Goal: Task Accomplishment & Management: Manage account settings

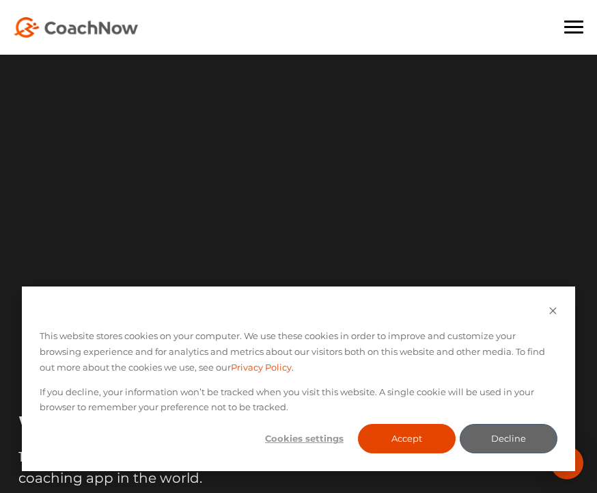
click at [577, 24] on div at bounding box center [573, 27] width 19 height 14
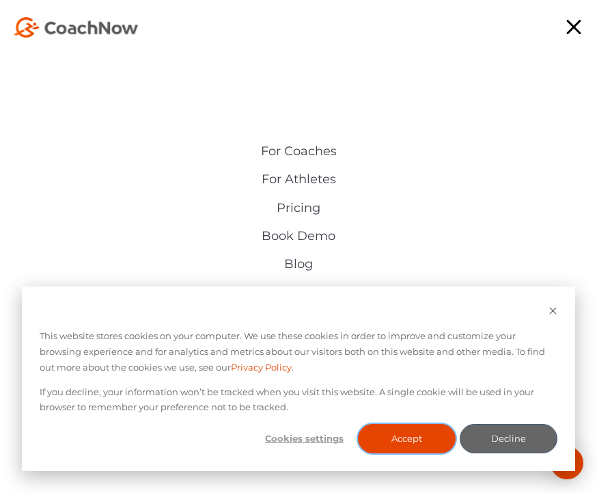
click at [422, 446] on button "Accept" at bounding box center [407, 438] width 98 height 29
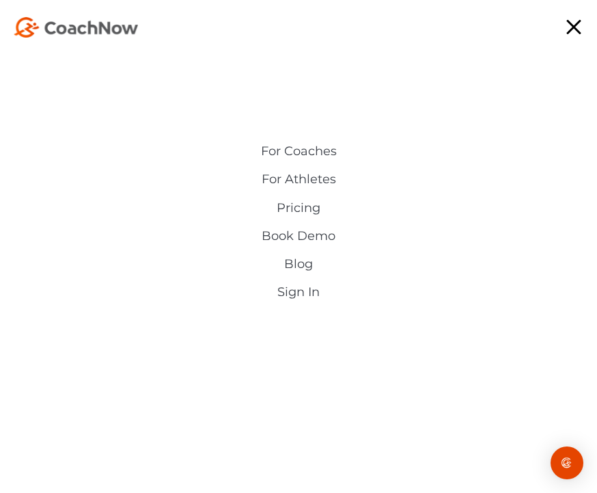
click at [307, 297] on link "Sign In" at bounding box center [298, 292] width 314 height 14
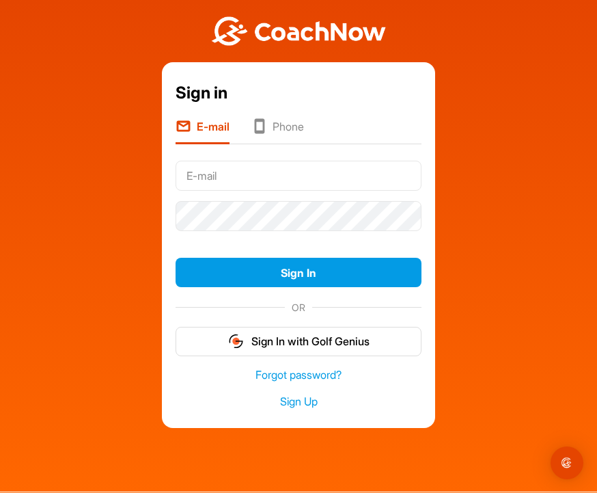
click at [247, 182] on input "text" at bounding box center [299, 176] width 246 height 30
type input "Pwg33@bellsouth.net"
click at [305, 409] on link "Sign Up" at bounding box center [299, 402] width 246 height 16
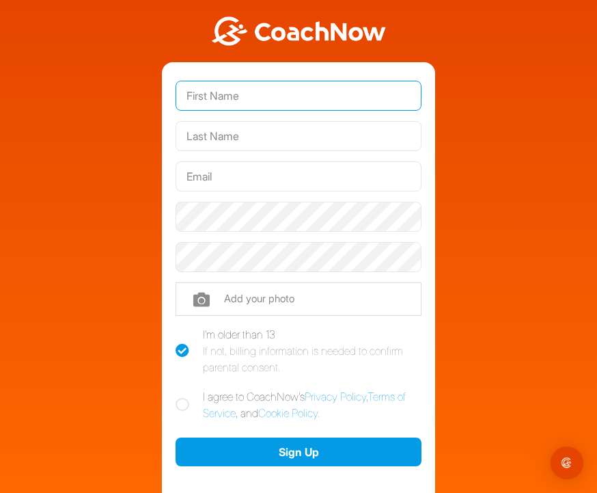
click at [305, 99] on input "text" at bounding box center [299, 96] width 246 height 30
type input "Philip"
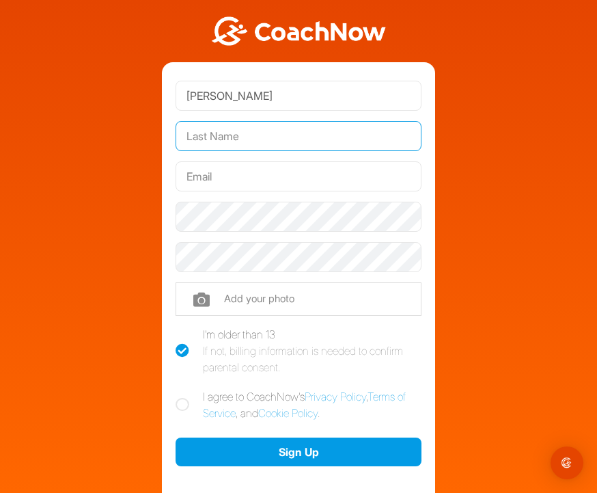
click at [255, 133] on input "text" at bounding box center [299, 136] width 246 height 30
type input "Greeson"
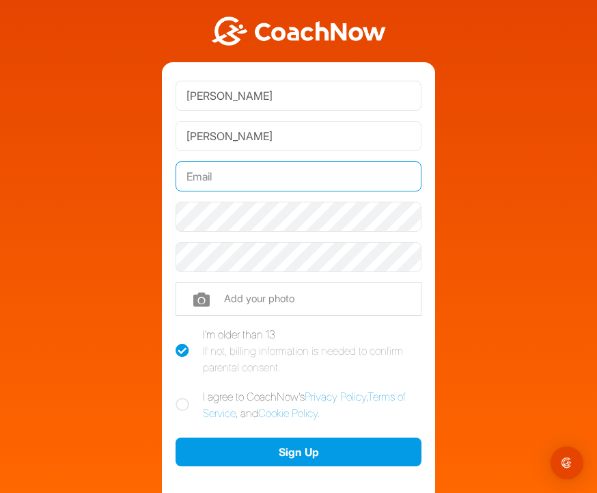
click at [273, 177] on input "text" at bounding box center [299, 176] width 246 height 30
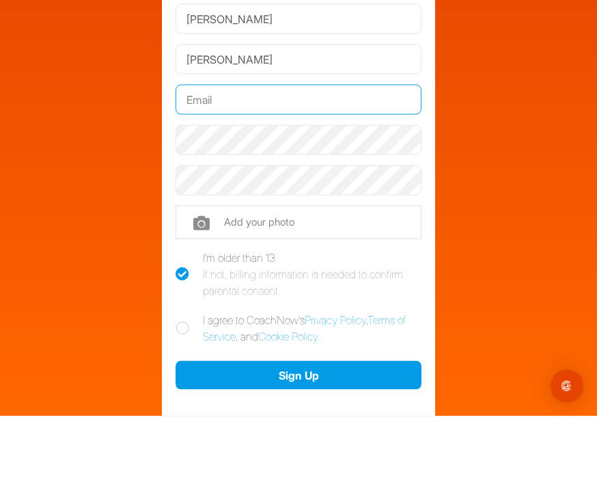
type input "pwg33@bellsouth.net"
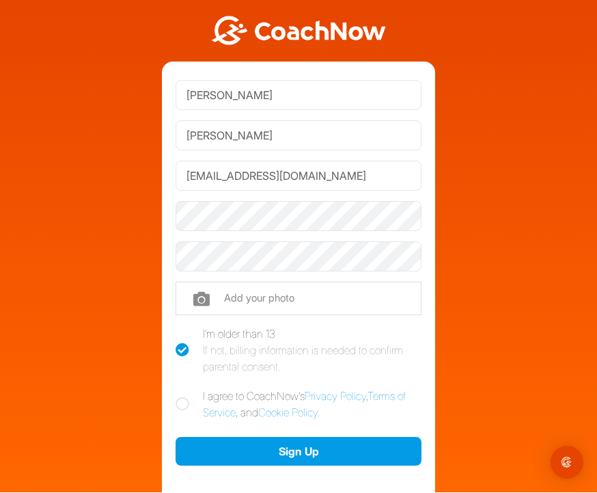
click at [108, 359] on div "Philip Greeson pwg33@bellsouth.net Phone +1 Phone Number (so your coach can con…" at bounding box center [299, 270] width 584 height 540
click at [120, 443] on div "Philip Greeson pwg33@bellsouth.net Phone +1 Phone Number (so your coach can con…" at bounding box center [299, 270] width 584 height 540
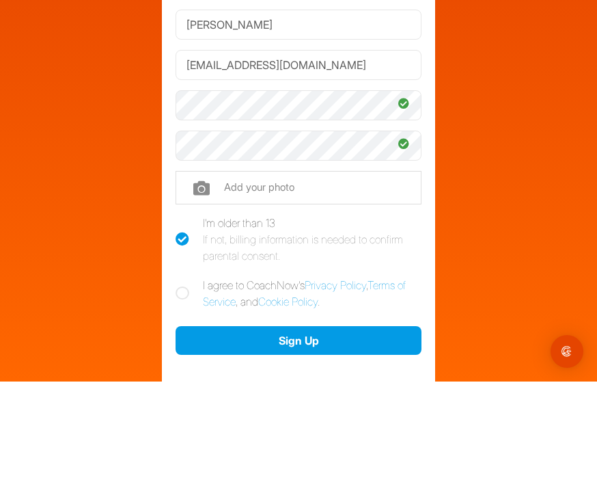
click at [309, 282] on input "file" at bounding box center [299, 298] width 246 height 33
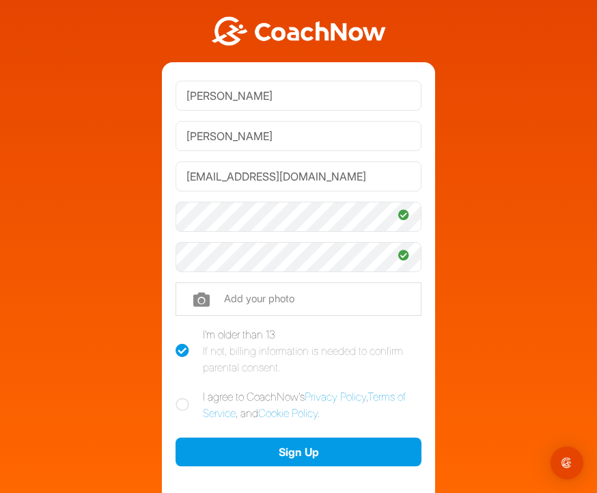
click at [311, 282] on input "file" at bounding box center [299, 298] width 246 height 33
type input "C:\fakepath\IMG_0096.jpeg"
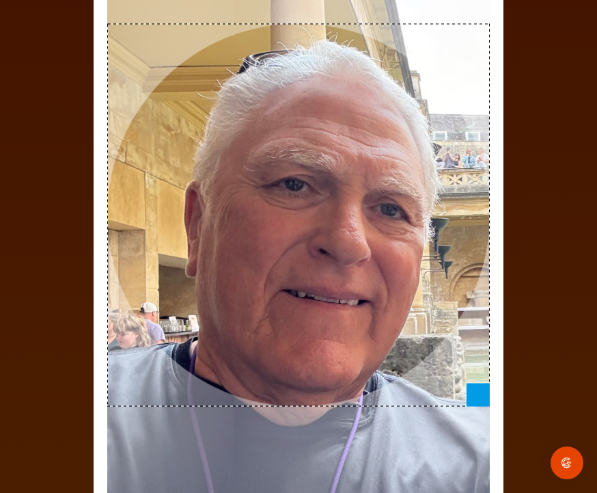
click at [590, 320] on div "Adjust Your Picture ✕ Set Picture Cancel" at bounding box center [298, 246] width 597 height 493
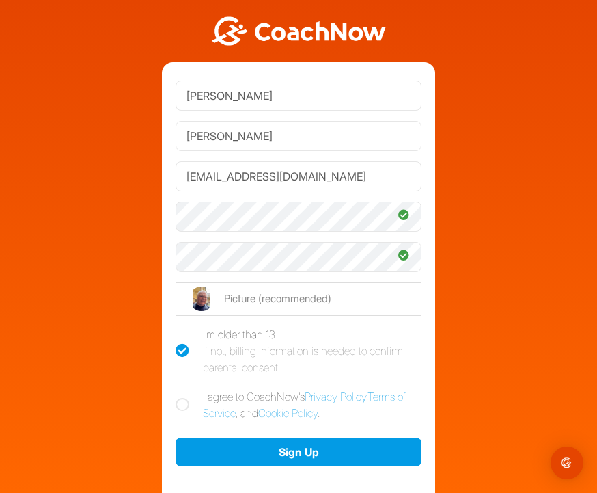
click at [186, 398] on icon at bounding box center [183, 405] width 14 height 14
click at [184, 388] on input "I agree to CoachNow's Privacy Policy , Terms of Service , and Cookie Policy ." at bounding box center [180, 392] width 9 height 9
checkbox input "true"
click at [348, 437] on button "Sign Up" at bounding box center [299, 451] width 246 height 29
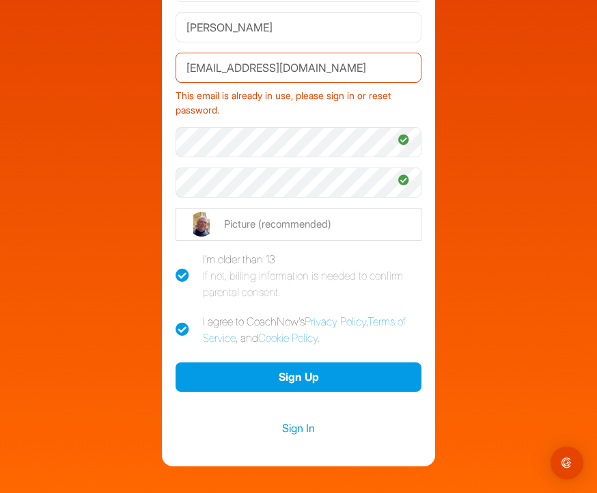
scroll to position [118, 0]
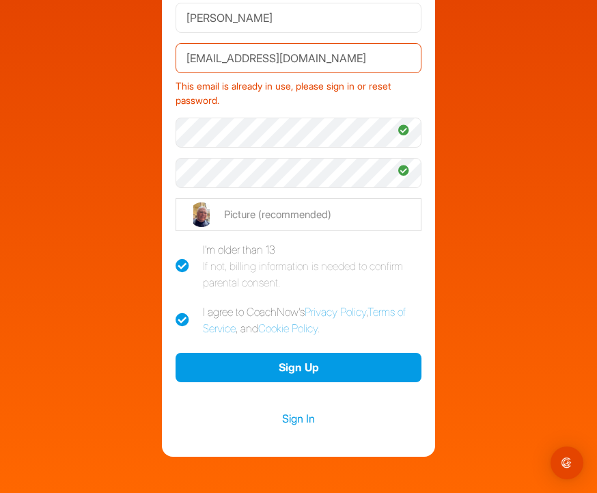
click at [317, 409] on link "Sign In" at bounding box center [299, 418] width 246 height 18
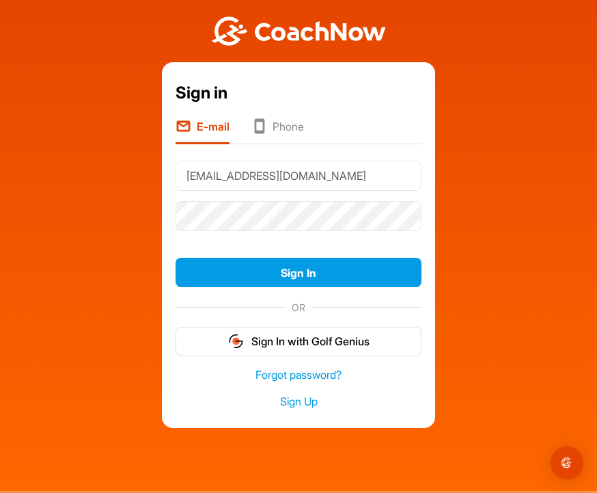
type input "Pwg33@bellsouth.net"
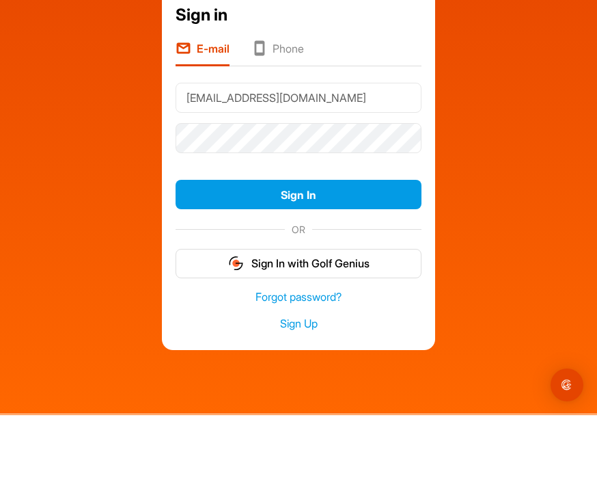
click at [325, 258] on button "Sign In" at bounding box center [299, 272] width 246 height 29
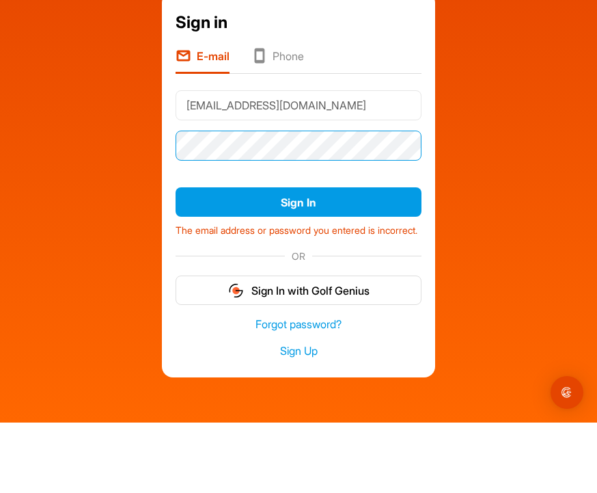
click at [329, 258] on button "Sign In" at bounding box center [299, 272] width 246 height 29
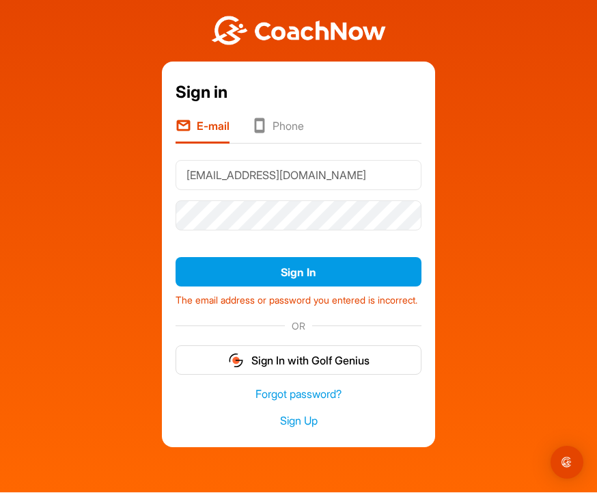
click at [333, 387] on link "Forgot password?" at bounding box center [299, 395] width 246 height 16
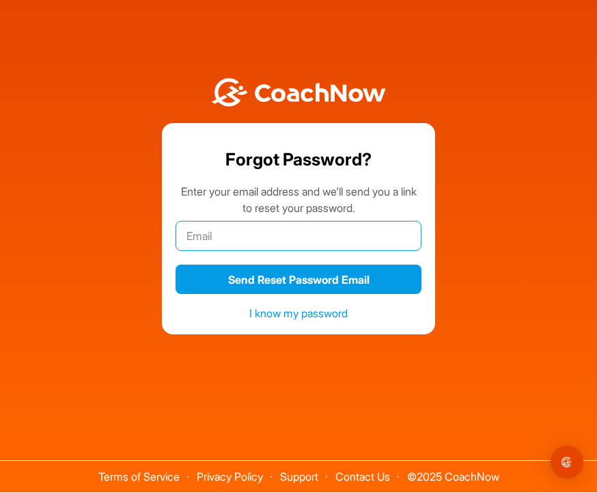
click at [234, 222] on input "email" at bounding box center [299, 236] width 246 height 30
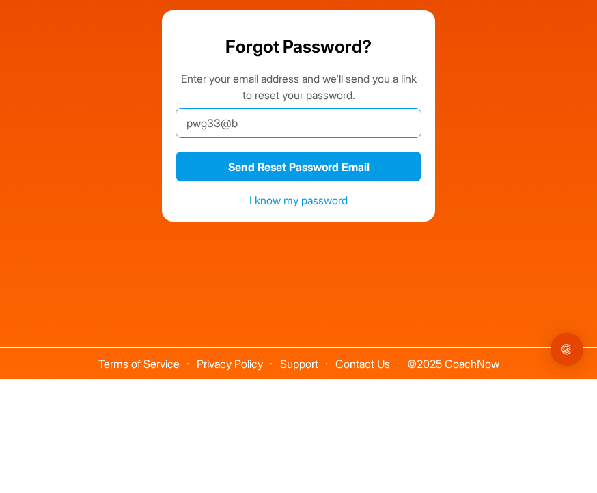
type input "pwg33@be"
type input "pwg33@bellsouth.net"
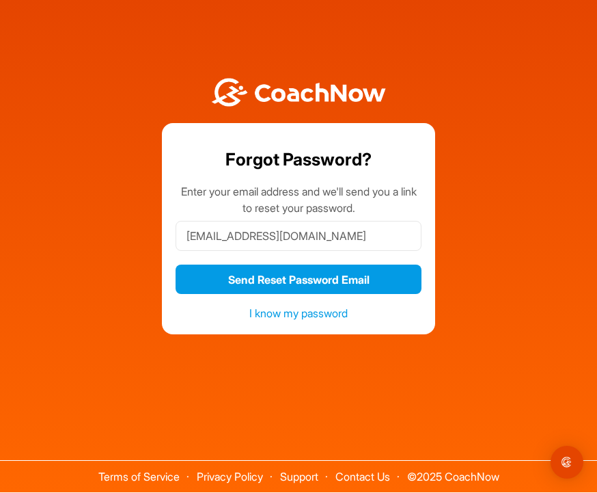
click at [385, 265] on button "Send Reset Password Email" at bounding box center [299, 279] width 246 height 29
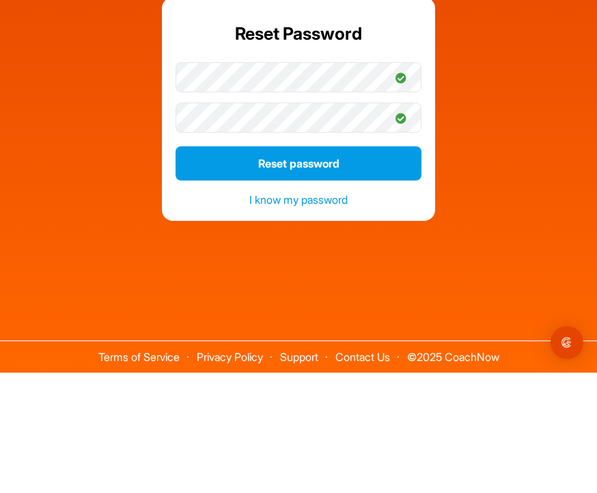
click at [304, 266] on button "Reset password" at bounding box center [299, 283] width 246 height 34
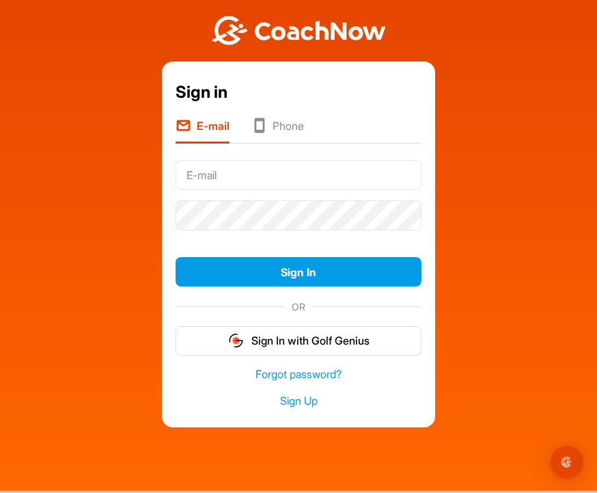
click at [239, 161] on input "text" at bounding box center [299, 176] width 246 height 30
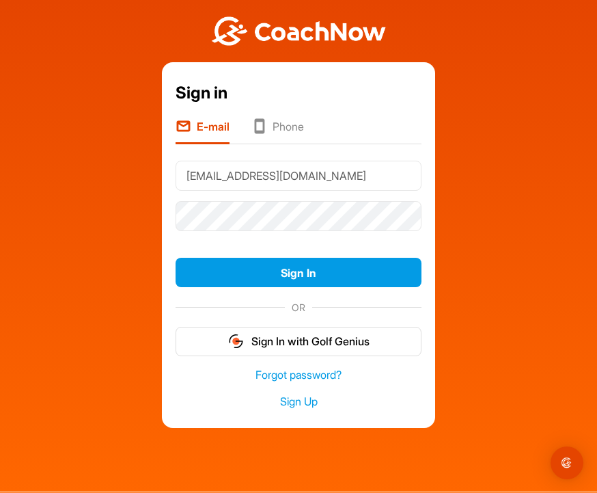
type input "Pwg33@bellsouth.net"
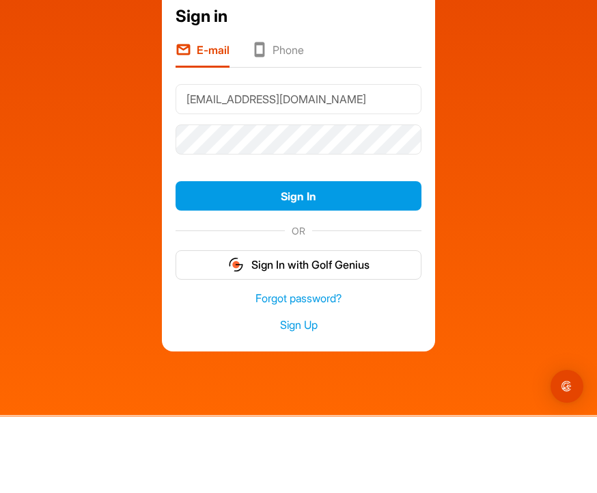
click at [305, 258] on button "Sign In" at bounding box center [299, 272] width 246 height 29
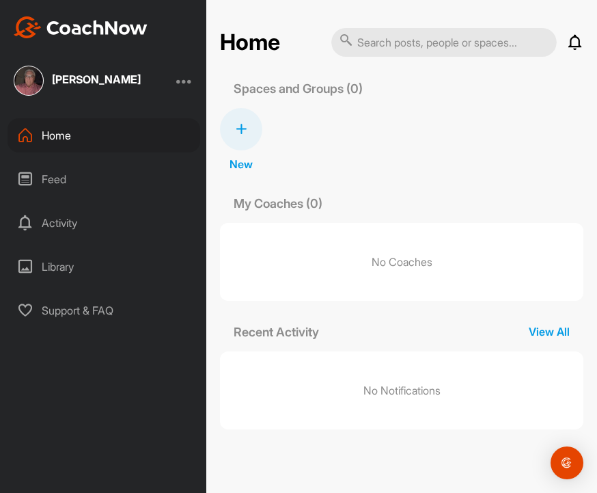
click at [76, 268] on div "Library" at bounding box center [104, 266] width 193 height 34
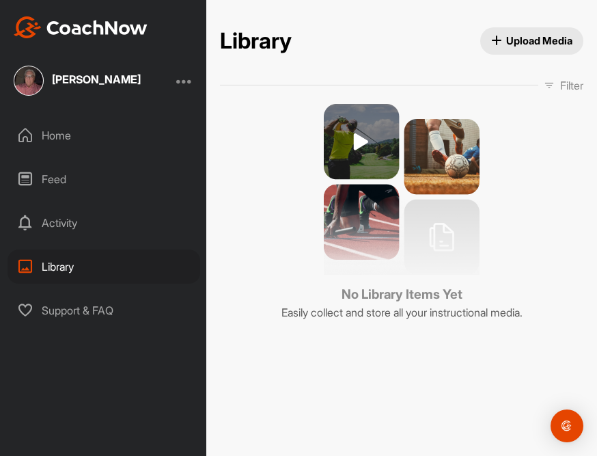
click at [544, 36] on span "Upload Media" at bounding box center [532, 40] width 82 height 14
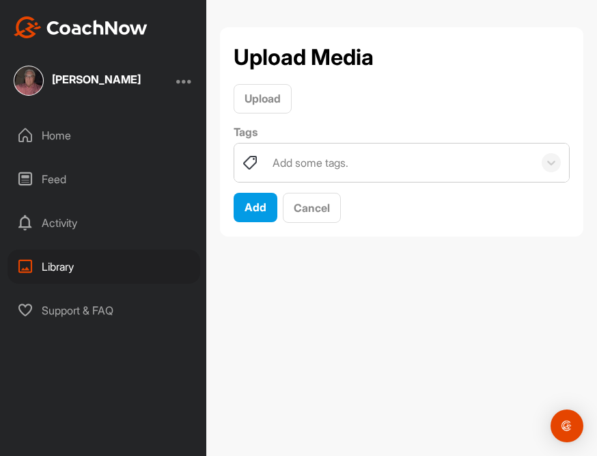
click at [73, 141] on div "Home" at bounding box center [104, 135] width 193 height 34
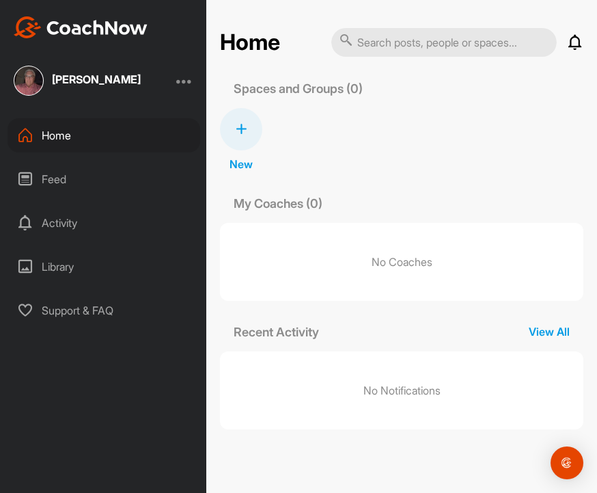
click at [72, 186] on div "Feed" at bounding box center [104, 179] width 193 height 34
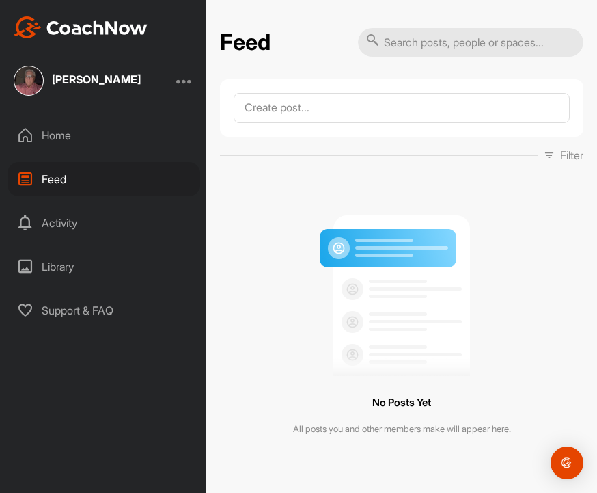
click at [74, 217] on div "Activity" at bounding box center [104, 223] width 193 height 34
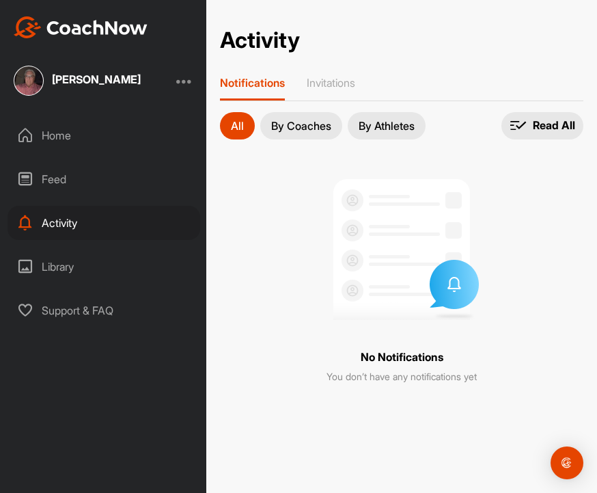
click at [76, 270] on div "Library" at bounding box center [104, 266] width 193 height 34
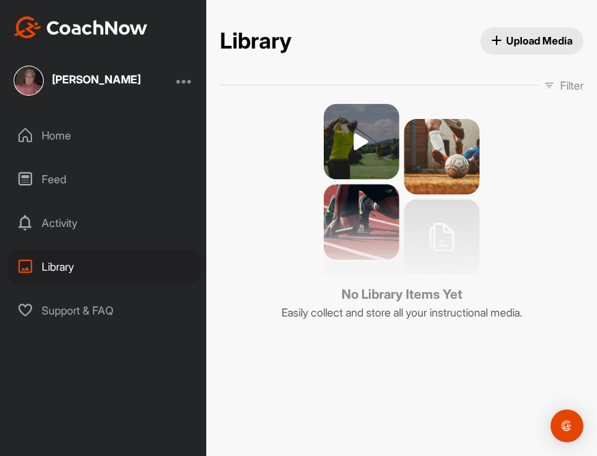
click at [83, 315] on div "Support & FAQ" at bounding box center [104, 310] width 193 height 34
